Goal: Information Seeking & Learning: Learn about a topic

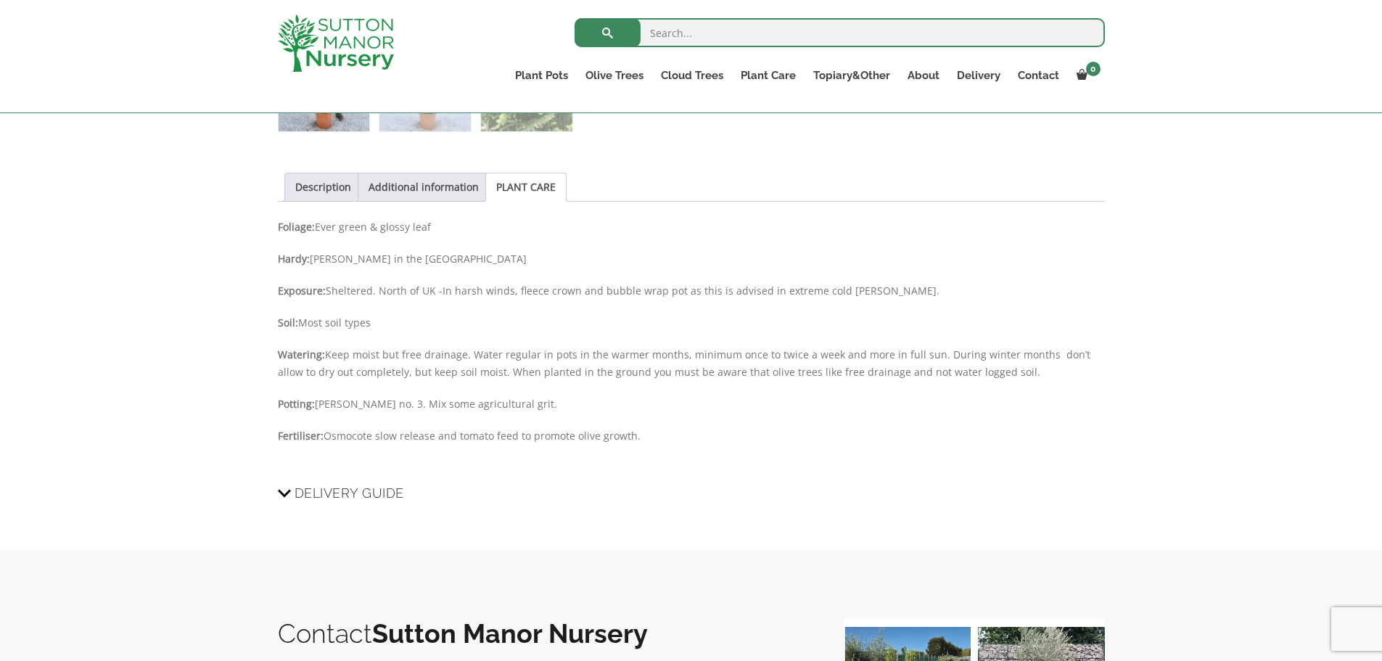
click at [314, 42] on img at bounding box center [336, 43] width 116 height 57
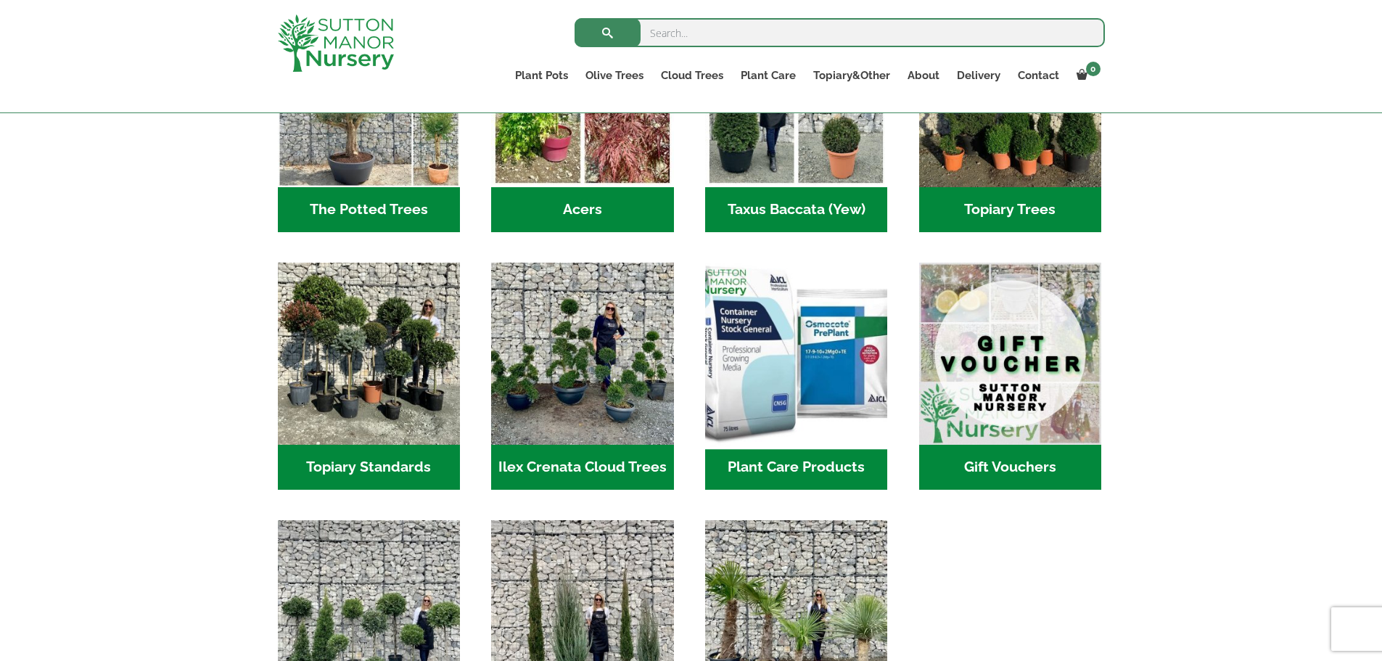
scroll to position [1233, 0]
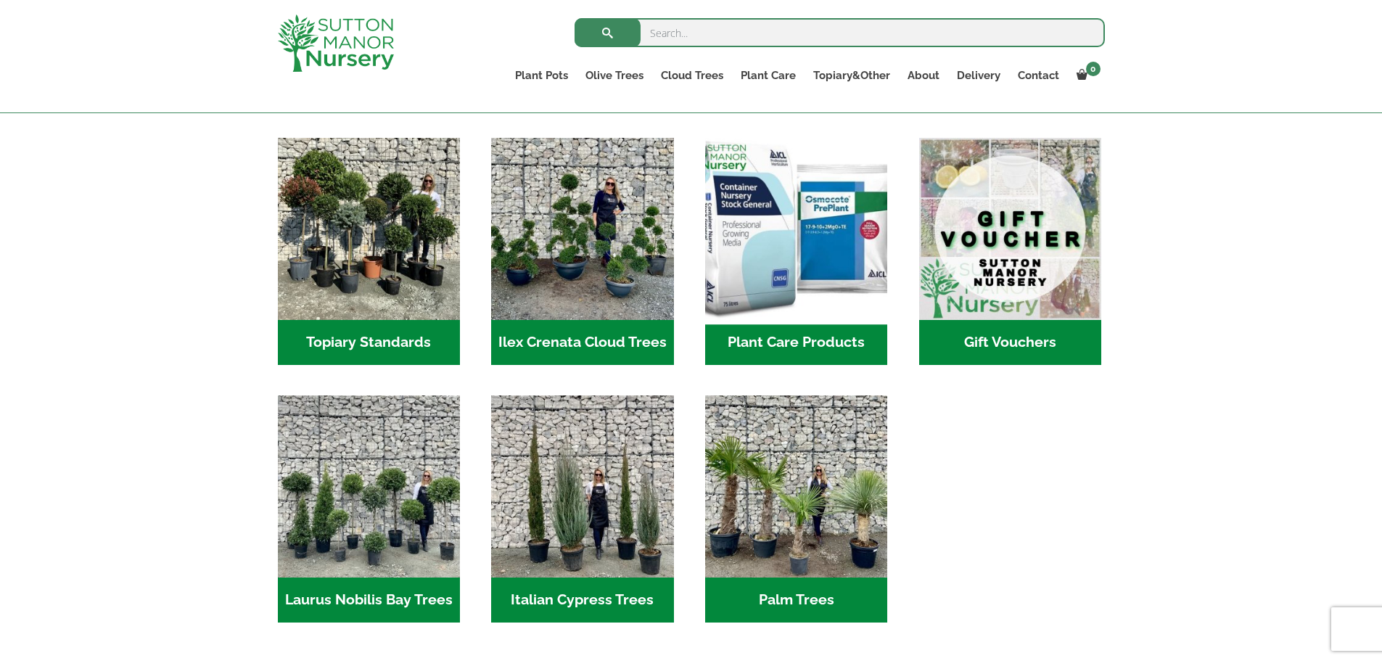
click at [815, 285] on img "Visit product category Plant Care Products" at bounding box center [797, 229] width 192 height 192
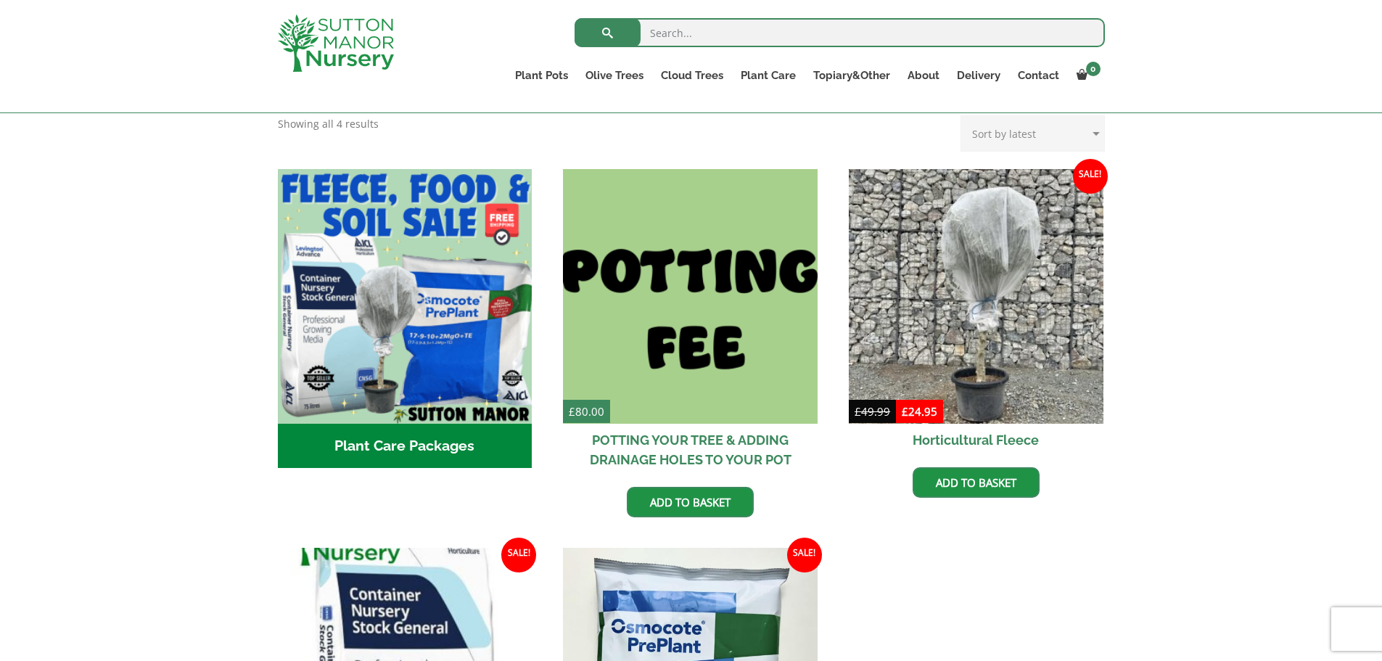
scroll to position [363, 0]
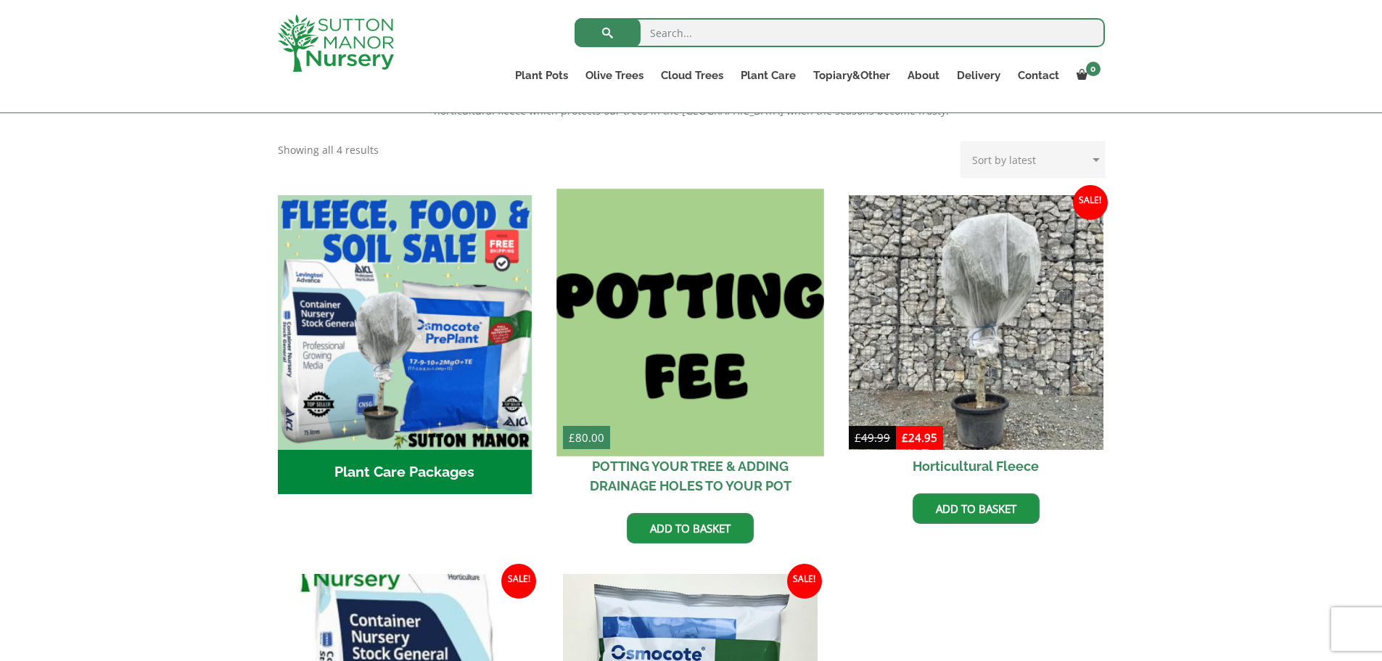
click at [754, 300] on img at bounding box center [690, 322] width 267 height 267
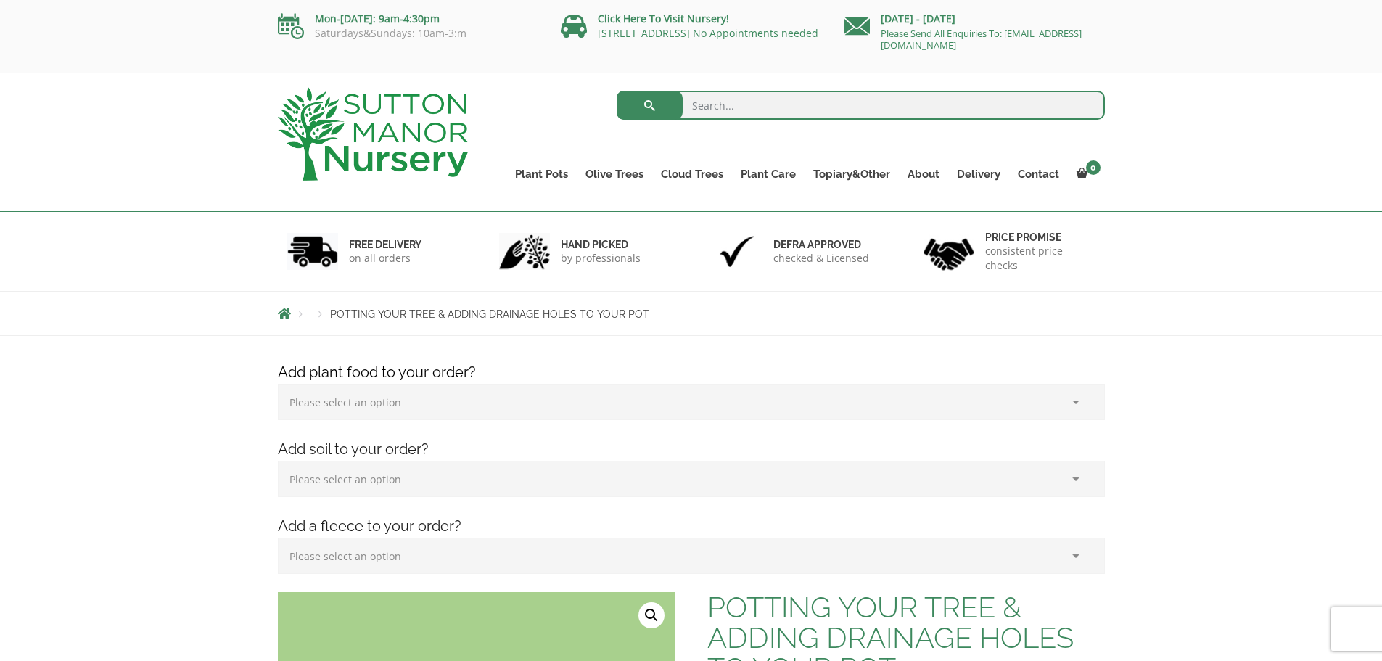
click at [447, 114] on img at bounding box center [373, 134] width 190 height 94
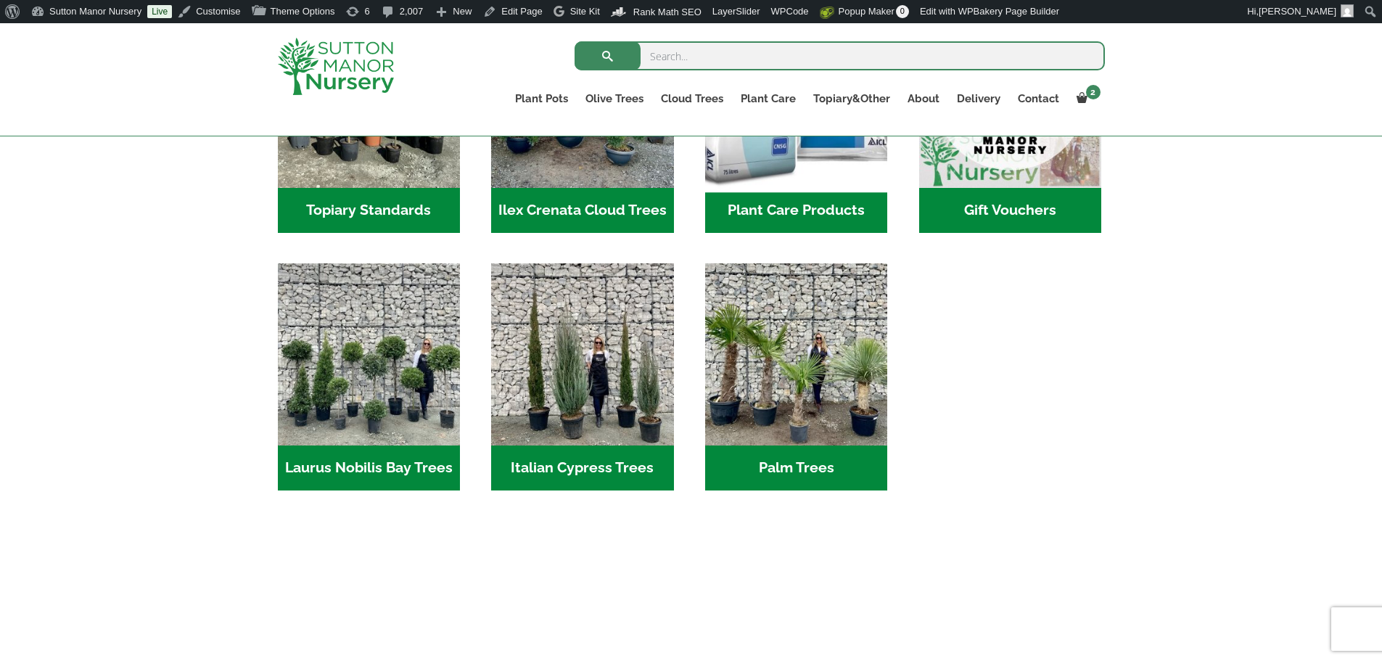
scroll to position [1425, 0]
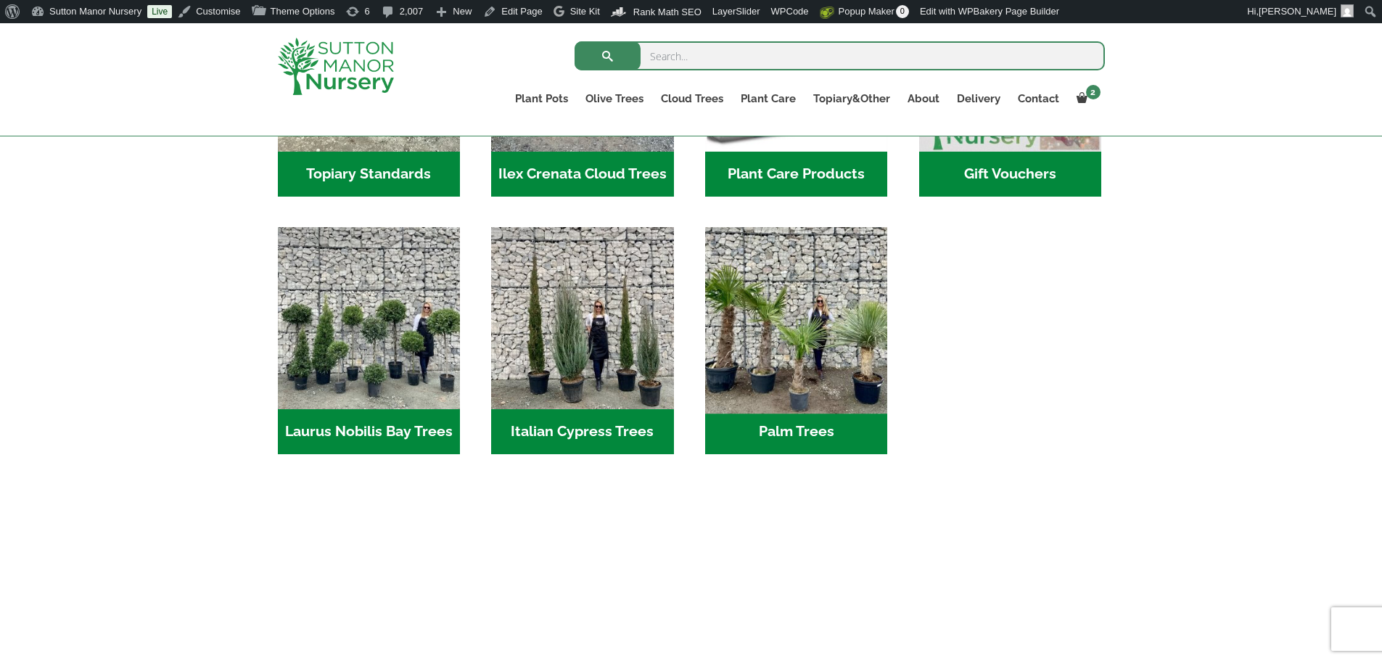
click at [796, 360] on img "Visit product category Palm Trees" at bounding box center [797, 318] width 192 height 192
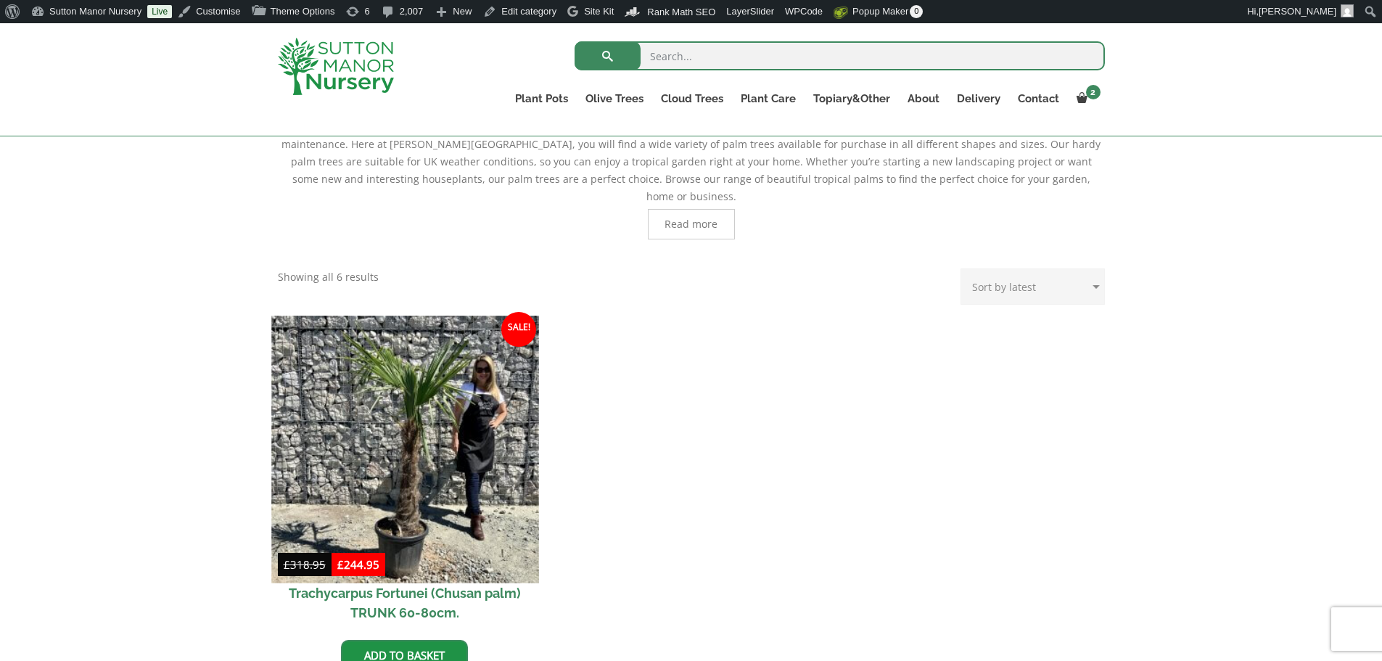
scroll to position [363, 0]
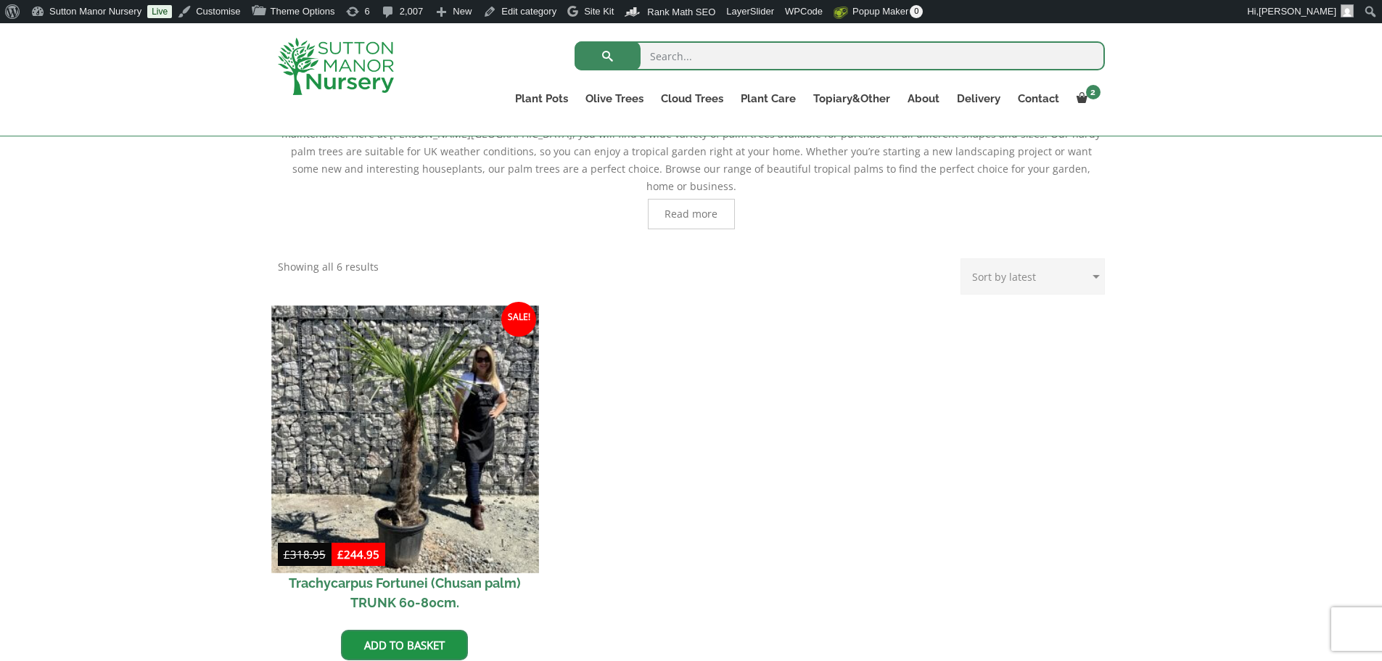
click at [498, 388] on img at bounding box center [404, 438] width 267 height 267
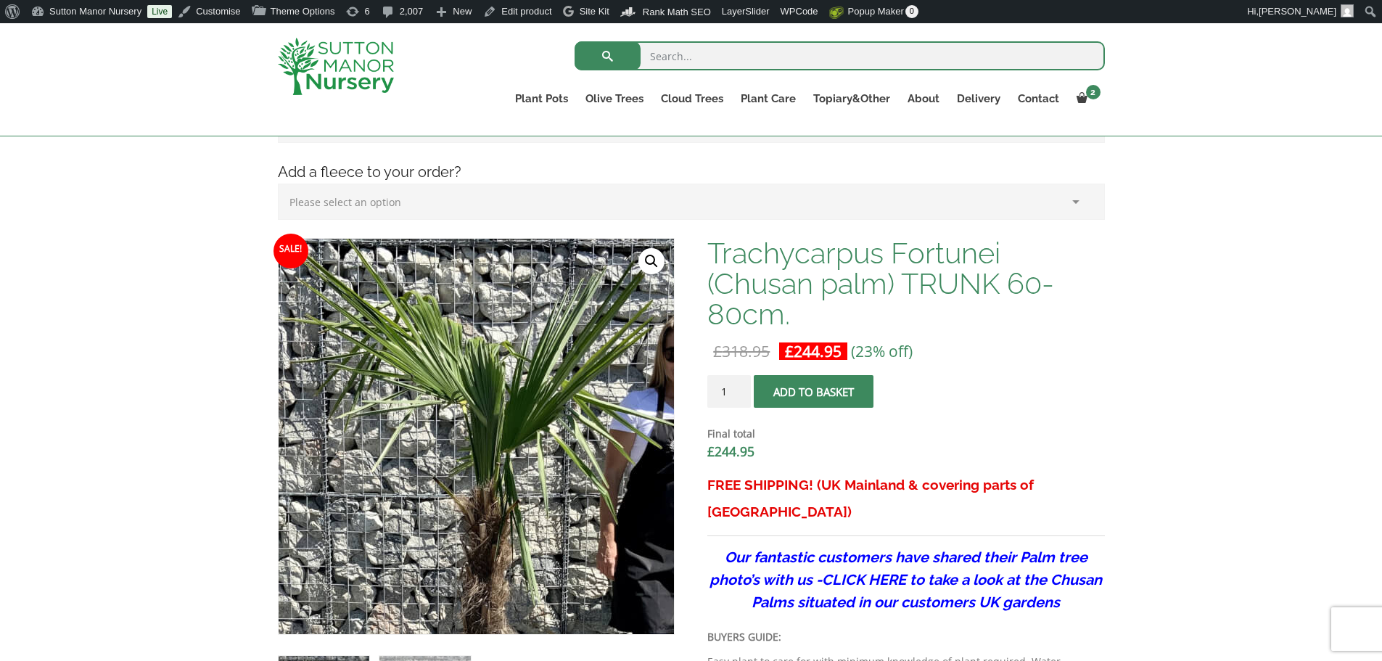
scroll to position [508, 0]
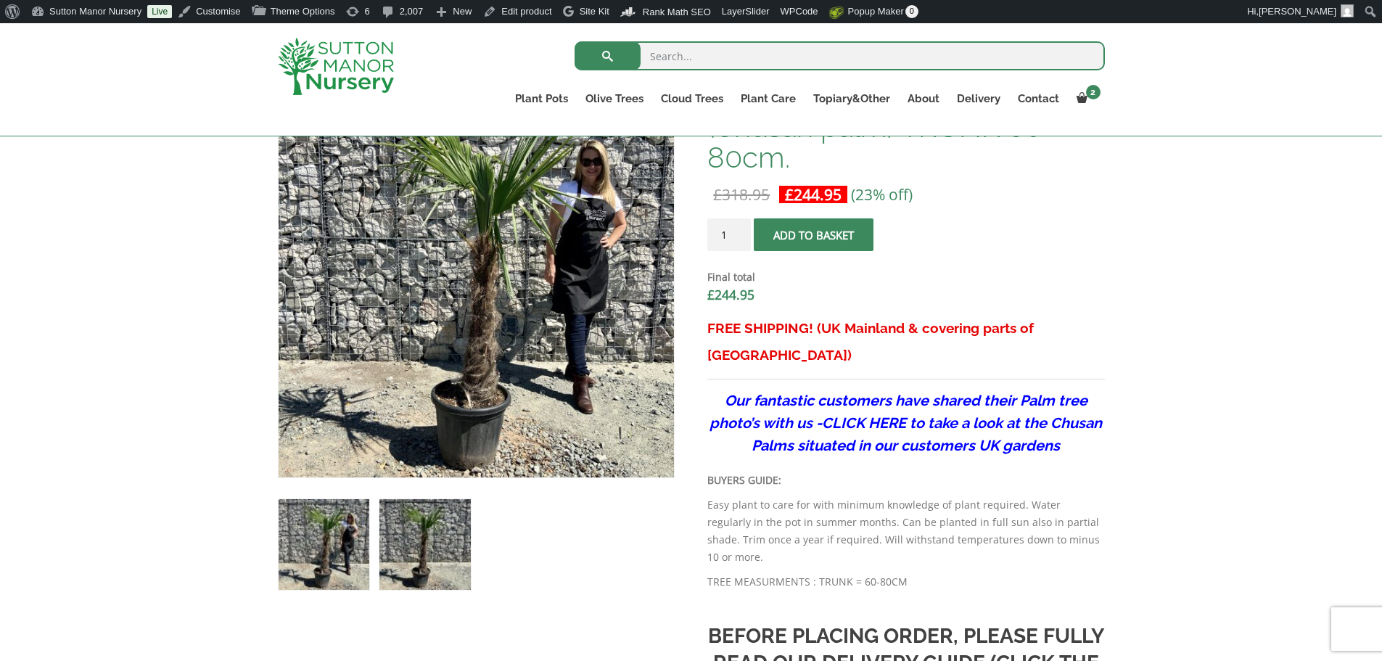
click at [445, 537] on img at bounding box center [424, 544] width 91 height 91
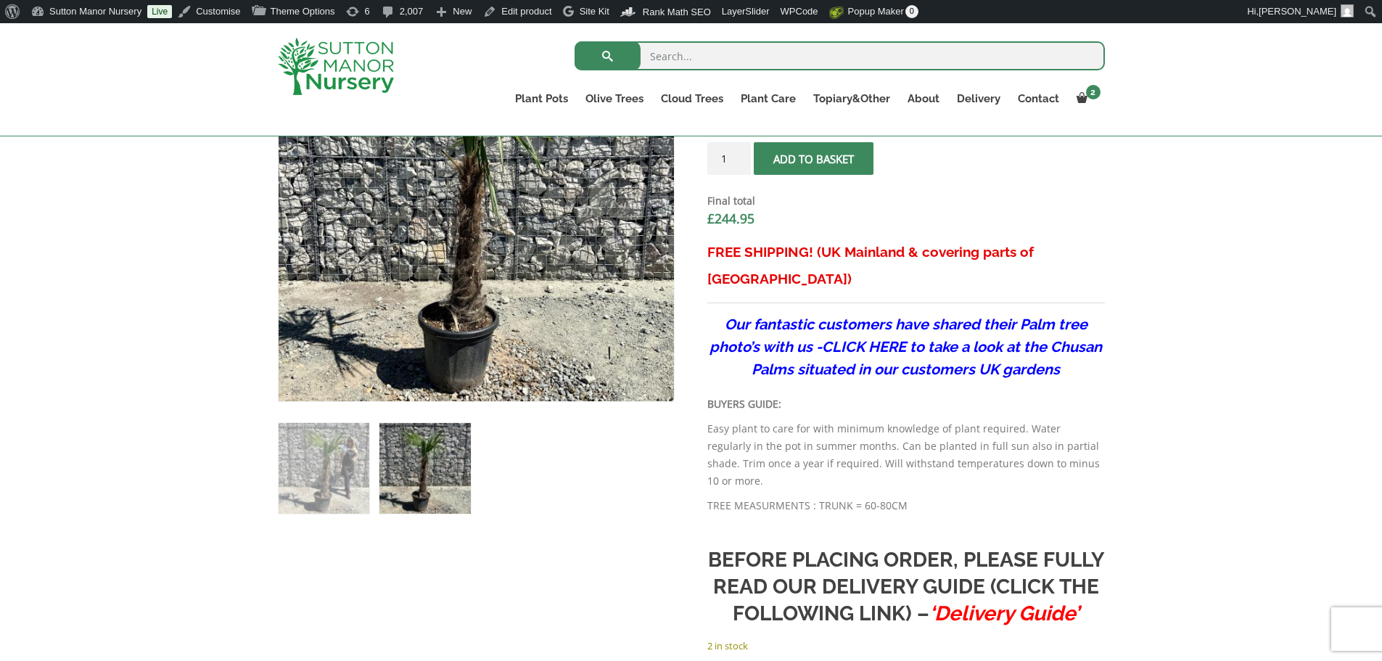
scroll to position [435, 0]
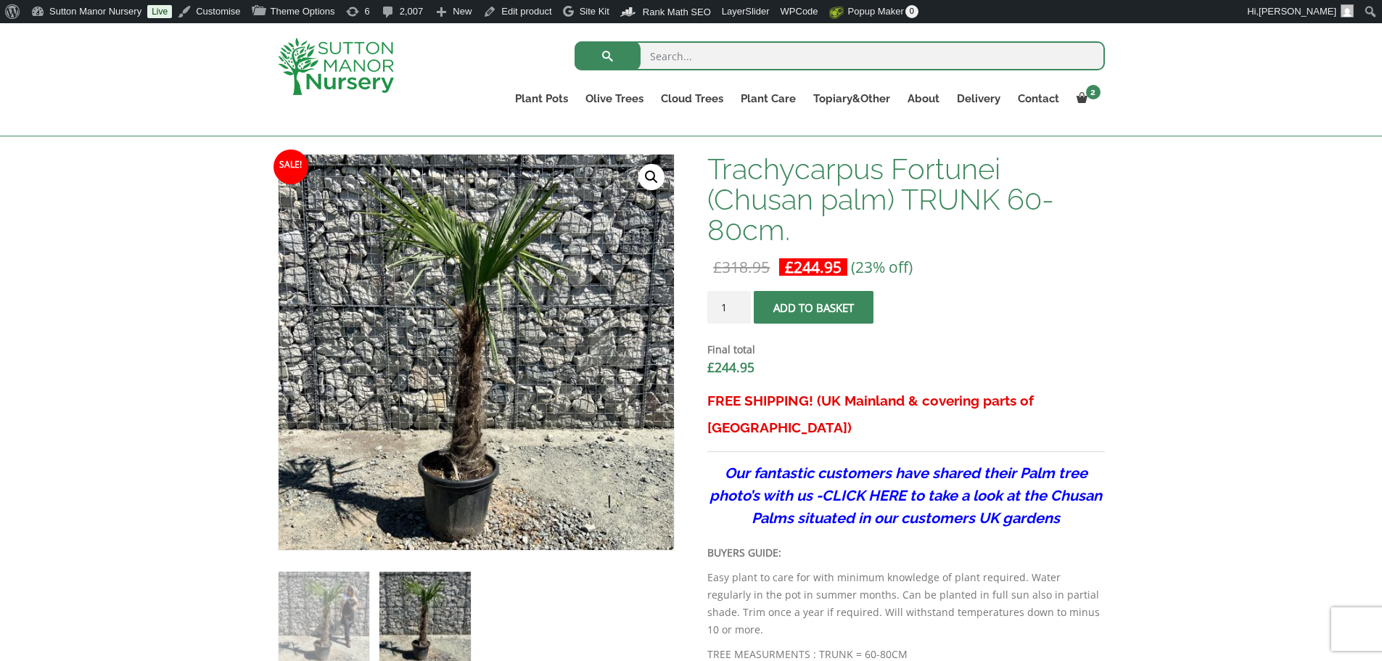
click at [1378, 110] on div "Search for: Plant Pots Resin Bonded Pots The Amalfi Pots The Milan Pots The Cap…" at bounding box center [691, 79] width 1382 height 113
